Goal: Task Accomplishment & Management: Use online tool/utility

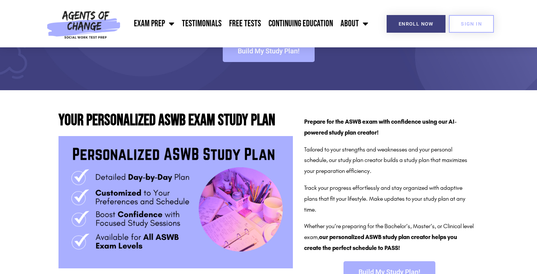
scroll to position [89, 0]
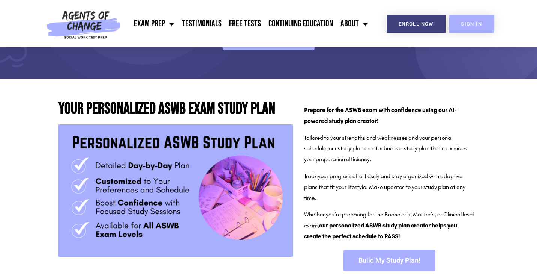
click at [465, 23] on span "SIGN IN" at bounding box center [471, 23] width 21 height 5
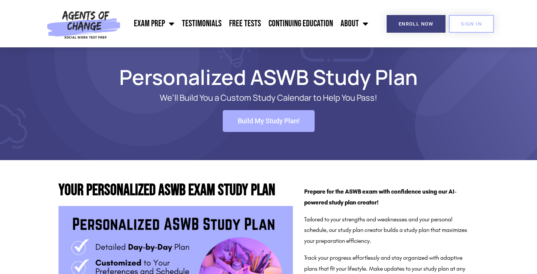
click at [298, 125] on link "Build My Study Plan!" at bounding box center [269, 121] width 92 height 22
